Goal: Task Accomplishment & Management: Manage account settings

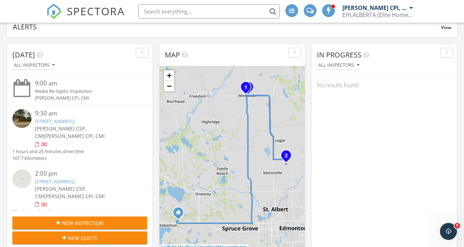
scroll to position [63, 0]
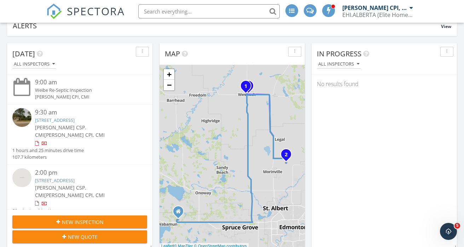
click at [74, 117] on link "[STREET_ADDRESS]" at bounding box center [55, 120] width 40 height 6
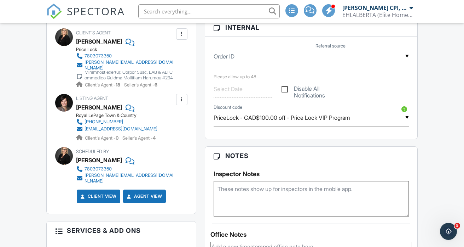
scroll to position [338, 0]
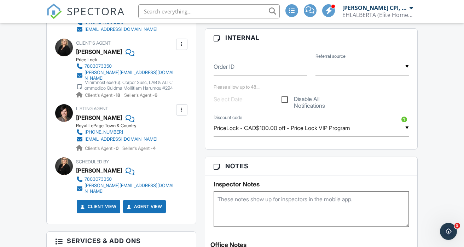
click at [324, 136] on div "▼ PriceLock - CAD$100.00 off - Price Lock VIP Program MISC - CAD$100.00 off - D…" at bounding box center [311, 127] width 195 height 17
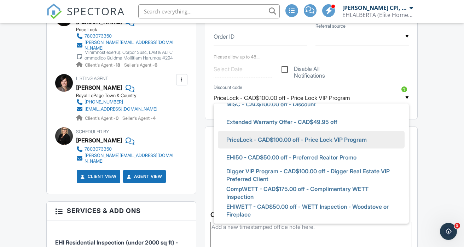
scroll to position [27, 0]
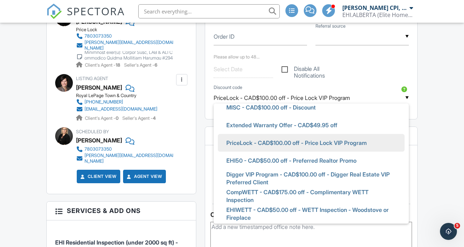
click at [199, 127] on div "People Disable Client CC Email New Client Client's Agent Listing Agent Add Anot…" at bounding box center [121, 199] width 158 height 721
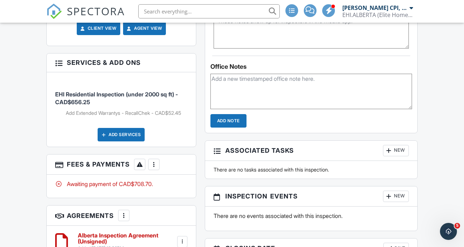
scroll to position [515, 0]
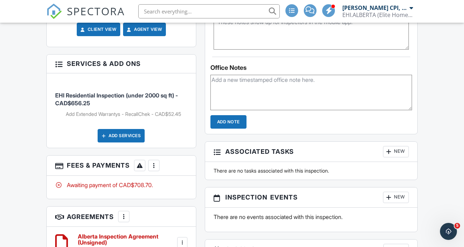
click at [154, 169] on div at bounding box center [153, 165] width 7 height 7
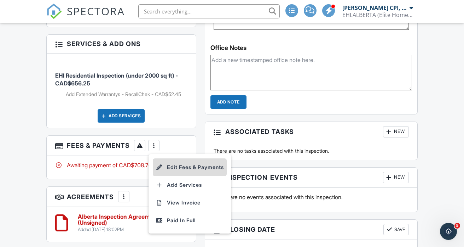
scroll to position [538, 0]
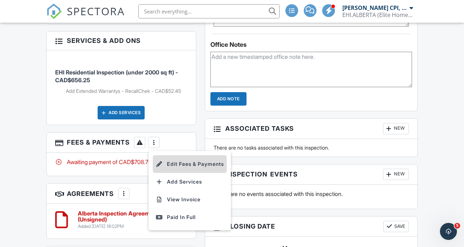
click at [186, 171] on li "Edit Fees & Payments" at bounding box center [190, 164] width 74 height 18
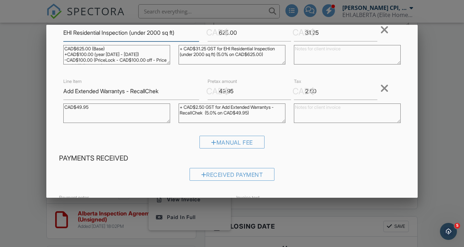
scroll to position [58, 0]
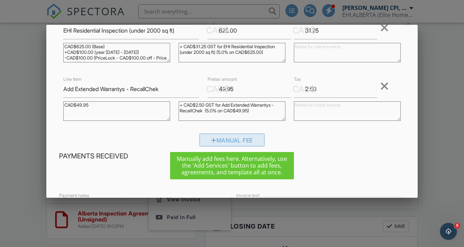
click at [224, 140] on div "Manual Fee" at bounding box center [232, 139] width 65 height 13
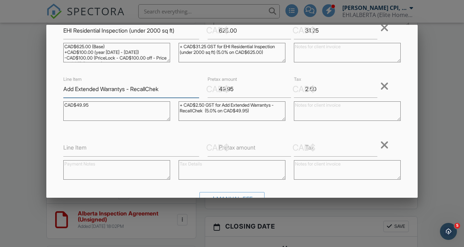
drag, startPoint x: 63, startPoint y: 90, endPoint x: 165, endPoint y: 87, distance: 102.3
click at [165, 87] on input "Add Extended Warrantys - RecallChek" at bounding box center [131, 88] width 136 height 17
click at [85, 150] on label "Line Item" at bounding box center [74, 147] width 23 height 8
click at [85, 150] on input "Line Item" at bounding box center [131, 147] width 136 height 17
paste input "Add Extended Warrantys - RecallChek"
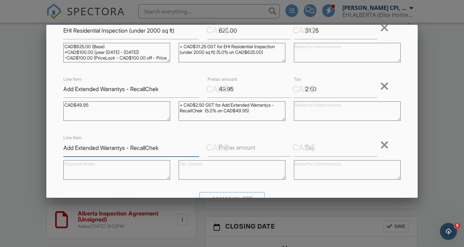
type input "Add Extended Warrantys - RecallChek"
click at [230, 150] on label "Pretax amount" at bounding box center [237, 147] width 36 height 8
click at [230, 150] on input "Pretax amount" at bounding box center [250, 147] width 84 height 17
click at [230, 151] on input "Pretax amount" at bounding box center [250, 147] width 84 height 17
type input "-49.95"
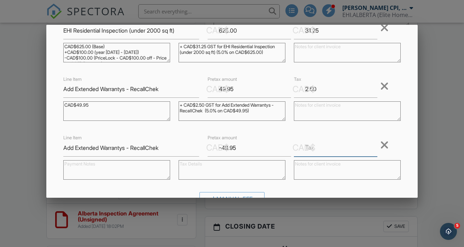
click at [316, 151] on input "Tax" at bounding box center [336, 147] width 84 height 17
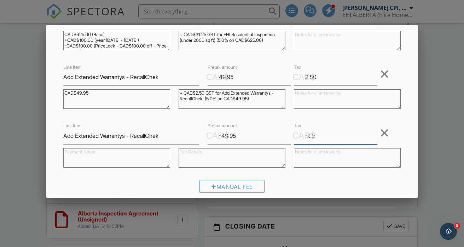
type input "-2"
drag, startPoint x: 237, startPoint y: 136, endPoint x: 224, endPoint y: 136, distance: 13.5
click at [224, 136] on div "CAD$ Pretax amount -49.95" at bounding box center [246, 135] width 86 height 17
type input "-4"
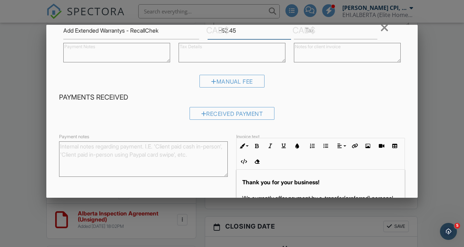
type input "-52.45"
click at [316, 109] on div "Received Payment" at bounding box center [232, 116] width 346 height 18
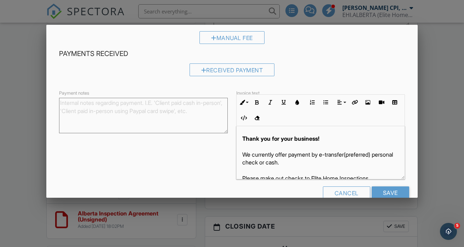
scroll to position [235, 0]
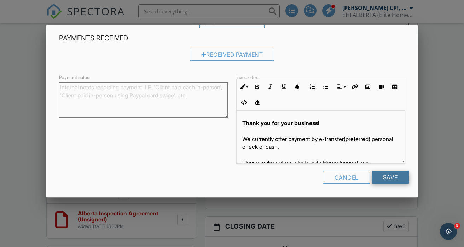
click at [390, 177] on input "Save" at bounding box center [391, 177] width 38 height 13
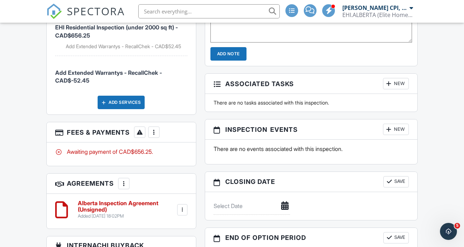
scroll to position [657, 0]
click at [156, 135] on div at bounding box center [153, 131] width 7 height 7
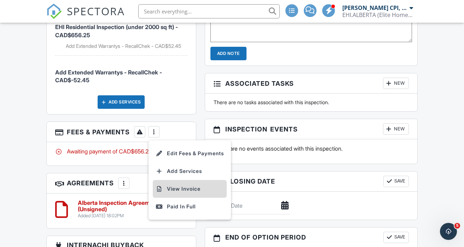
click at [191, 191] on li "View Invoice" at bounding box center [190, 189] width 74 height 18
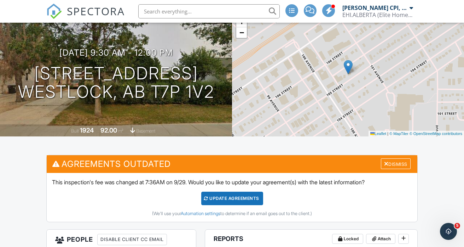
scroll to position [57, 0]
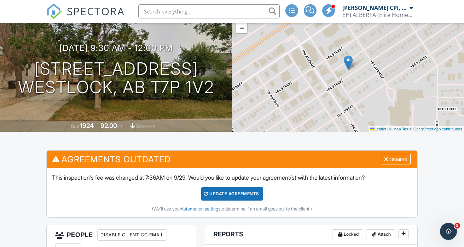
click at [242, 200] on div "Update Agreements" at bounding box center [232, 193] width 62 height 13
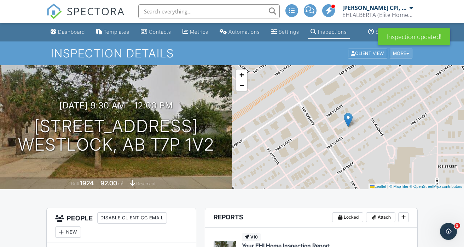
click at [409, 56] on div at bounding box center [408, 53] width 3 height 5
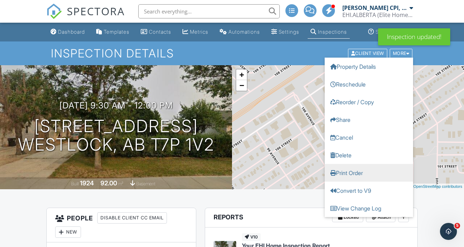
click at [356, 181] on link "Print Order" at bounding box center [369, 172] width 88 height 18
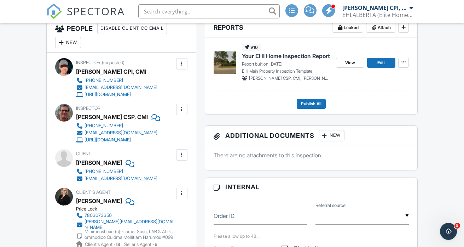
scroll to position [190, 0]
click at [179, 113] on div at bounding box center [181, 108] width 7 height 7
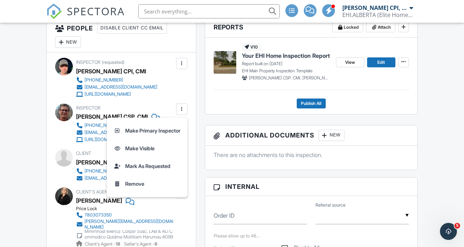
click at [173, 97] on div "Inspector (requested) Kyle Koll CPI, CMI 780-937-7769 reserve@myhomeinspection.…" at bounding box center [133, 78] width 115 height 40
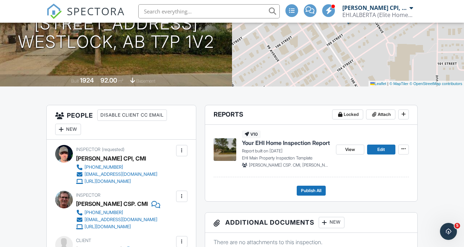
scroll to position [102, 0]
click at [379, 153] on span "Edit" at bounding box center [381, 149] width 7 height 7
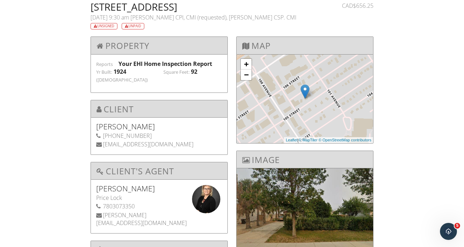
drag, startPoint x: 92, startPoint y: 8, endPoint x: 251, endPoint y: 10, distance: 159.6
click at [251, 10] on h2 "[STREET_ADDRESS]" at bounding box center [208, 7] width 235 height 10
